Goal: Communication & Community: Answer question/provide support

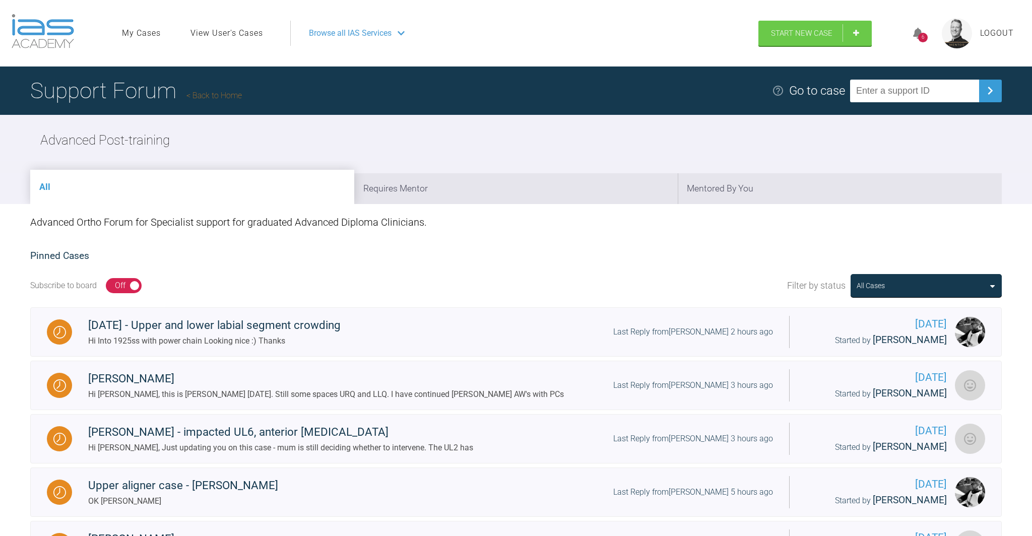
click at [510, 31] on div "6" at bounding box center [923, 34] width 38 height 24
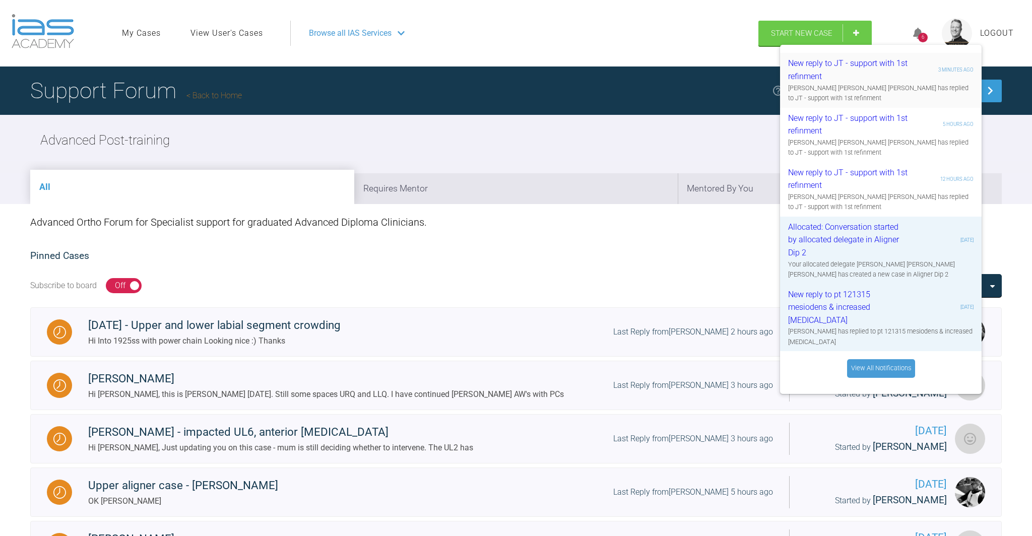
click at [510, 77] on div "New reply to JT - support with 1st refinment" at bounding box center [848, 70] width 120 height 26
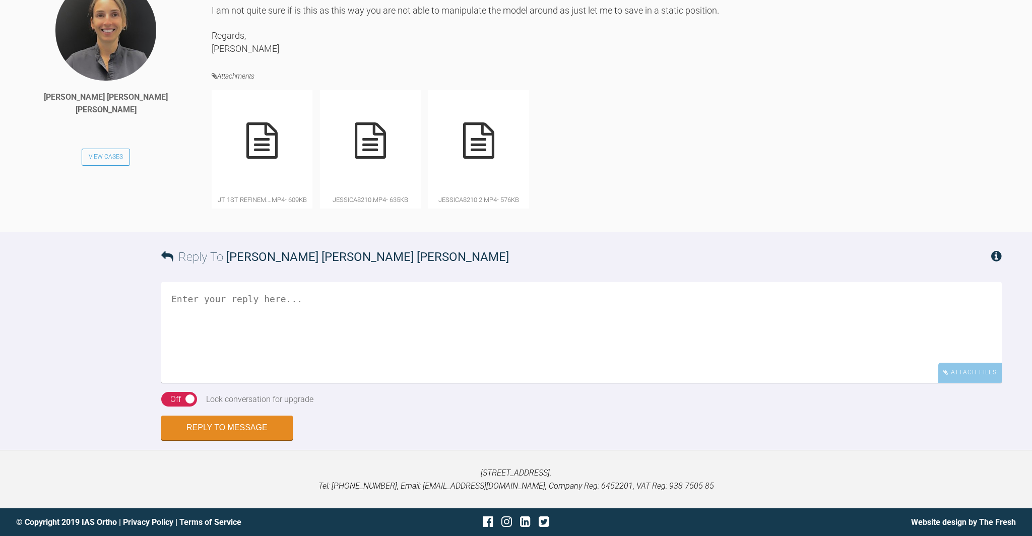
scroll to position [2982, 0]
click at [271, 159] on icon at bounding box center [261, 140] width 31 height 36
click at [381, 159] on icon at bounding box center [370, 140] width 31 height 36
click at [479, 159] on icon at bounding box center [478, 140] width 31 height 36
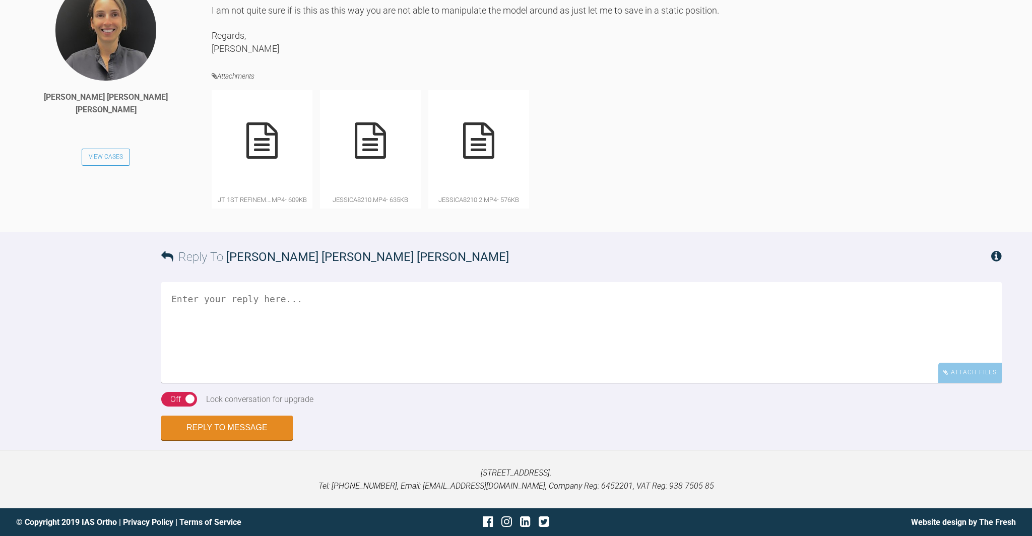
click at [198, 359] on textarea at bounding box center [581, 332] width 840 height 101
click at [598, 383] on textarea "Hi [PERSON_NAME] Those MP4 files work well as can see all segments and planned …" at bounding box center [581, 332] width 840 height 101
click at [657, 383] on textarea "Hi [PERSON_NAME] Those MP4 files work well as can see all segments and planned …" at bounding box center [581, 332] width 840 height 101
click at [253, 159] on icon at bounding box center [261, 140] width 31 height 36
click at [784, 383] on textarea "Hi Joana Those MP4 files work well as can see all segments and planned movement…" at bounding box center [581, 332] width 840 height 101
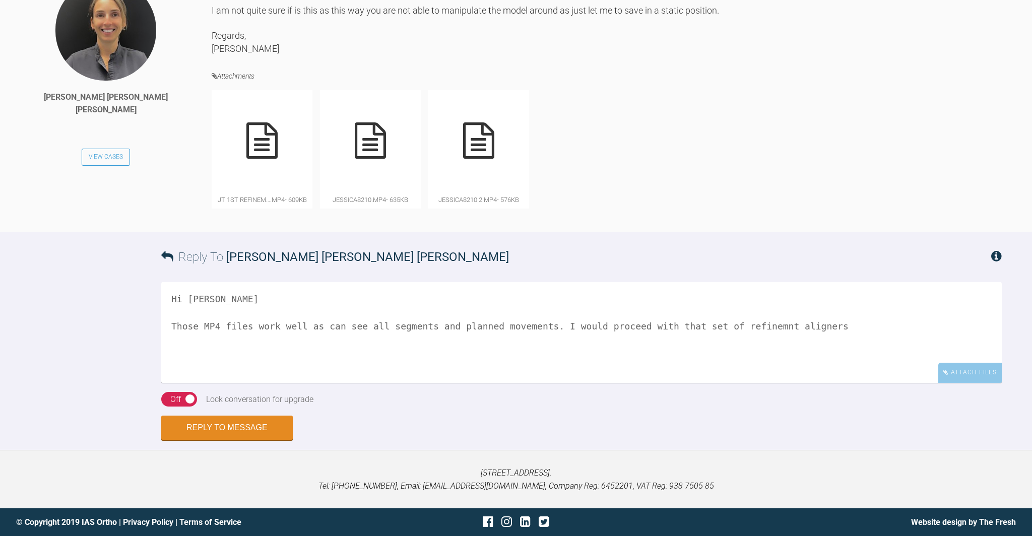
click at [752, 383] on textarea "Hi Joana Those MP4 files work well as can see all segments and planned movement…" at bounding box center [581, 332] width 840 height 101
click at [891, 383] on textarea "Hi Joana Those MP4 files work well as can see all segments and planned movement…" at bounding box center [581, 332] width 840 height 101
click at [281, 383] on textarea "Hi Joana Those MP4 files work well as can see all segments and planned movement…" at bounding box center [581, 332] width 840 height 101
drag, startPoint x: 336, startPoint y: 401, endPoint x: 369, endPoint y: 401, distance: 33.2
click at [369, 383] on textarea "Hi Joana Those MP4 files work well as can see all segments and planned movement…" at bounding box center [581, 332] width 840 height 101
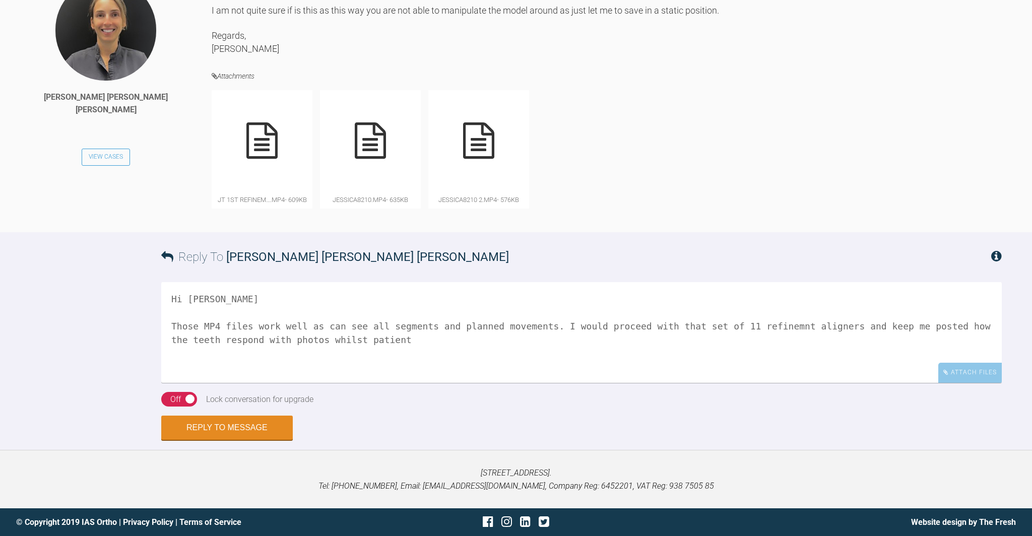
click at [420, 383] on textarea "Hi Joana Those MP4 files work well as can see all segments and planned movement…" at bounding box center [581, 332] width 840 height 101
click at [479, 159] on icon at bounding box center [478, 140] width 31 height 36
click at [827, 383] on textarea "Hi Joana Those MP4 files work well as can see all segments and planned movement…" at bounding box center [581, 332] width 840 height 101
click at [329, 383] on textarea "Hi Joana Those MP4 files work well as can see all segments and planned movement…" at bounding box center [581, 332] width 840 height 101
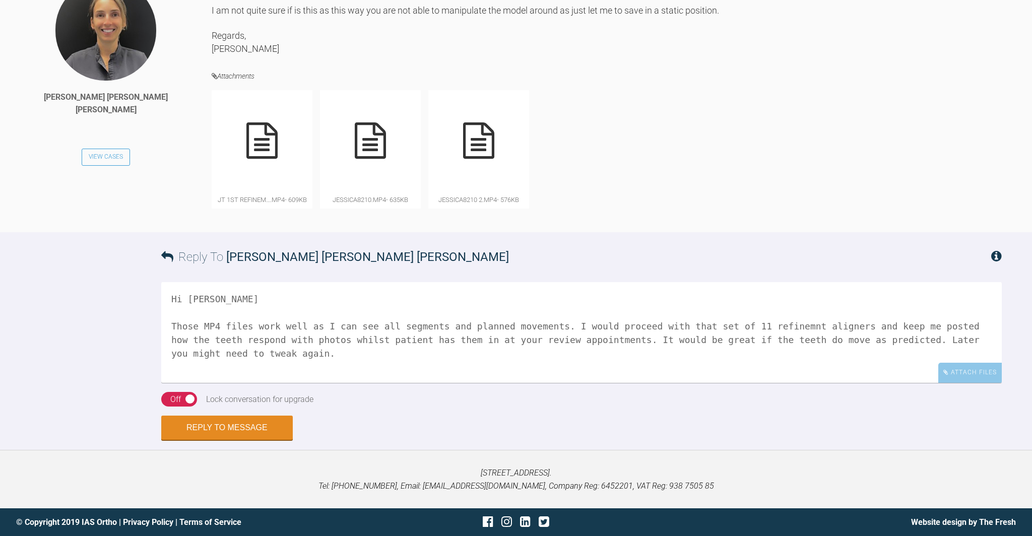
drag, startPoint x: 357, startPoint y: 416, endPoint x: 368, endPoint y: 418, distance: 11.8
click at [357, 383] on textarea "Hi Joana Those MP4 files work well as I can see all segments and planned moveme…" at bounding box center [581, 332] width 840 height 101
type textarea "Hi Joana Those MP4 files work well as I can see all segments and planned moveme…"
click at [232, 441] on button "Reply to Message" at bounding box center [226, 429] width 131 height 24
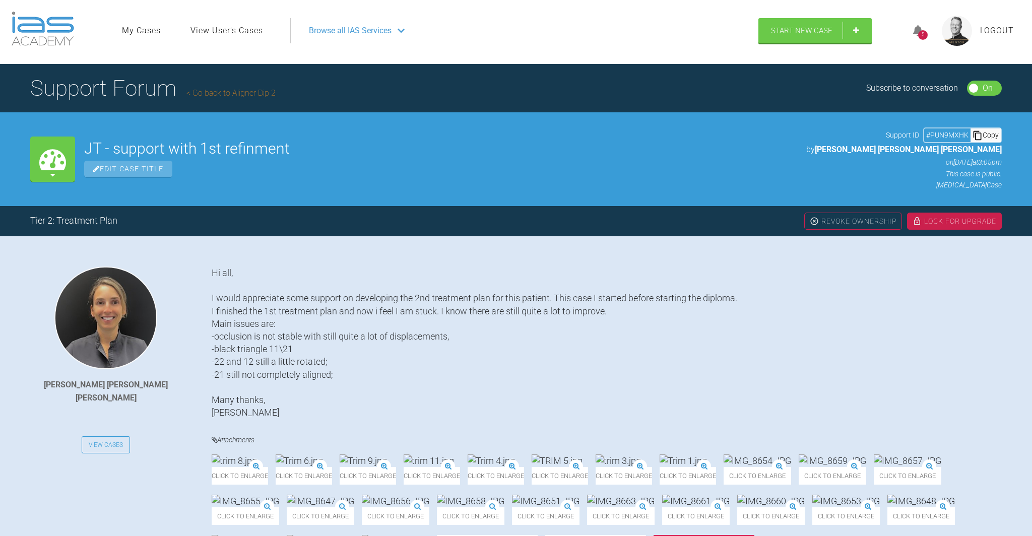
scroll to position [0, 0]
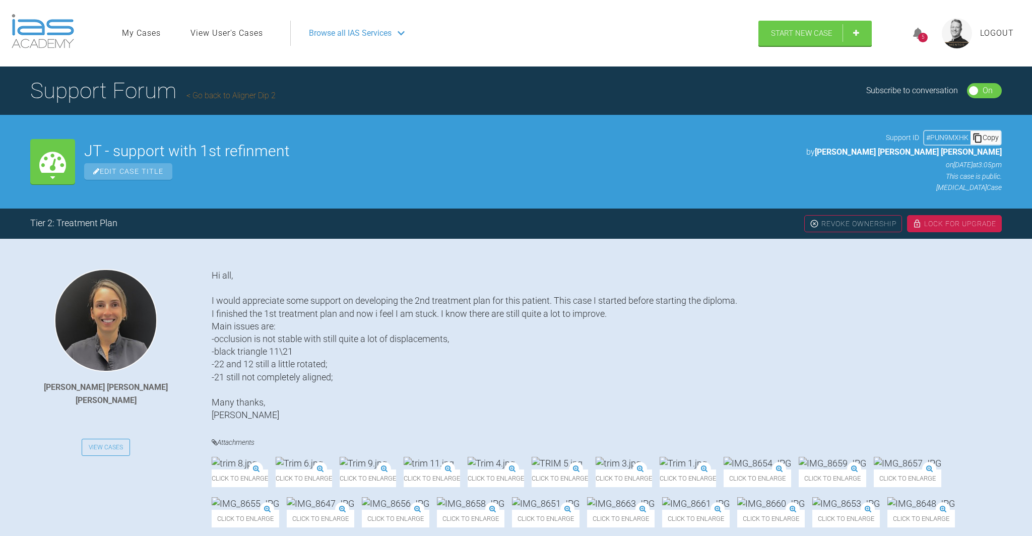
drag, startPoint x: 991, startPoint y: 31, endPoint x: 975, endPoint y: 30, distance: 16.7
click at [991, 31] on span "Logout" at bounding box center [997, 33] width 34 height 13
